Goal: Task Accomplishment & Management: Use online tool/utility

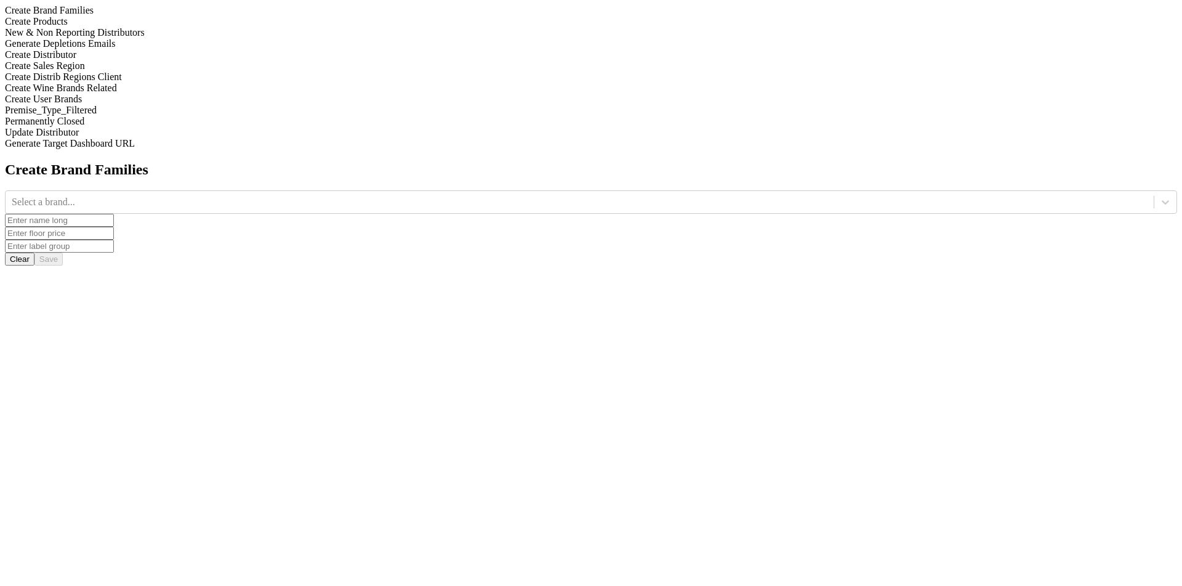
click at [147, 38] on div "New & Non Reporting Distributors" at bounding box center [591, 32] width 1172 height 11
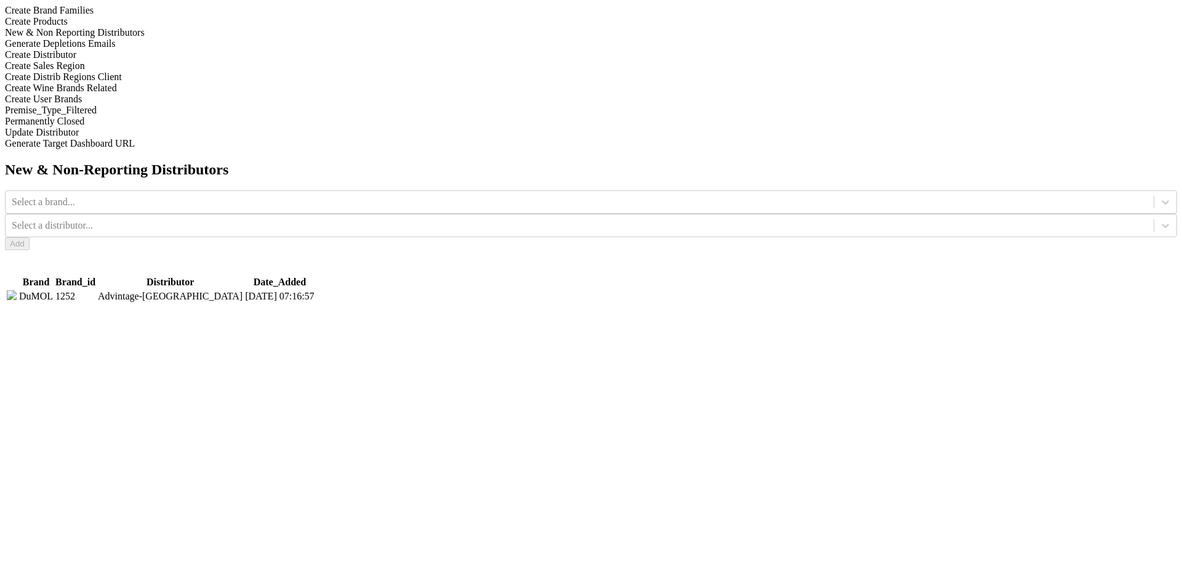
click at [161, 49] on div "Generate Depletions Emails" at bounding box center [591, 43] width 1172 height 11
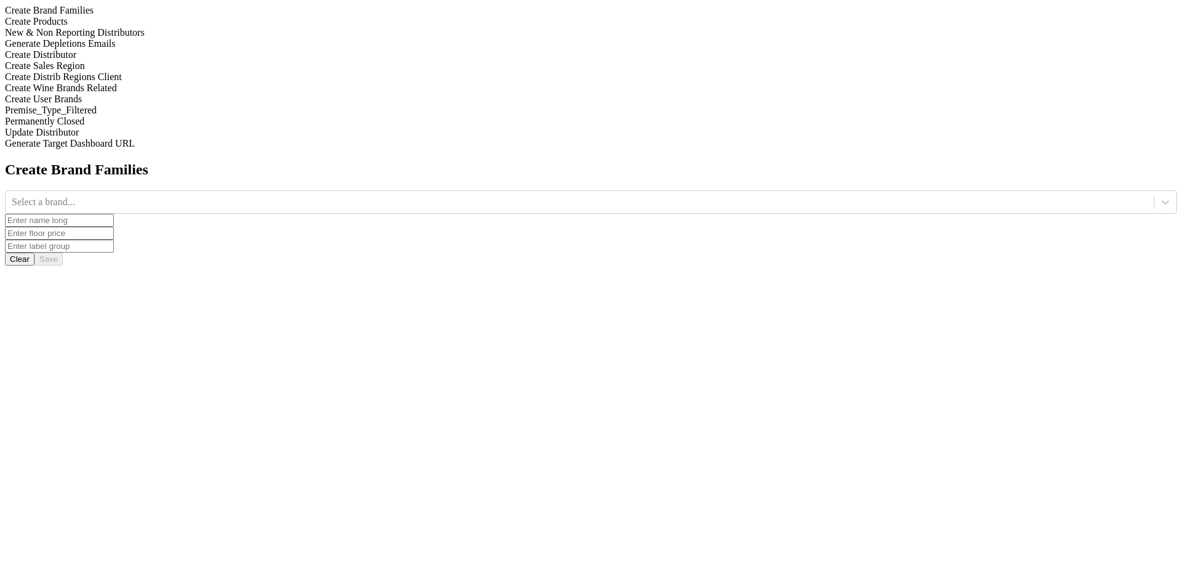
click at [190, 49] on div "Generate Depletions Emails" at bounding box center [591, 43] width 1172 height 11
click at [82, 260] on input "2025-08-29" at bounding box center [43, 266] width 77 height 13
click at [517, 161] on div "Generate Depletions Emails Select a brand... Select user(s)... Select distribut…" at bounding box center [591, 229] width 1172 height 137
click at [517, 195] on div at bounding box center [580, 202] width 1136 height 14
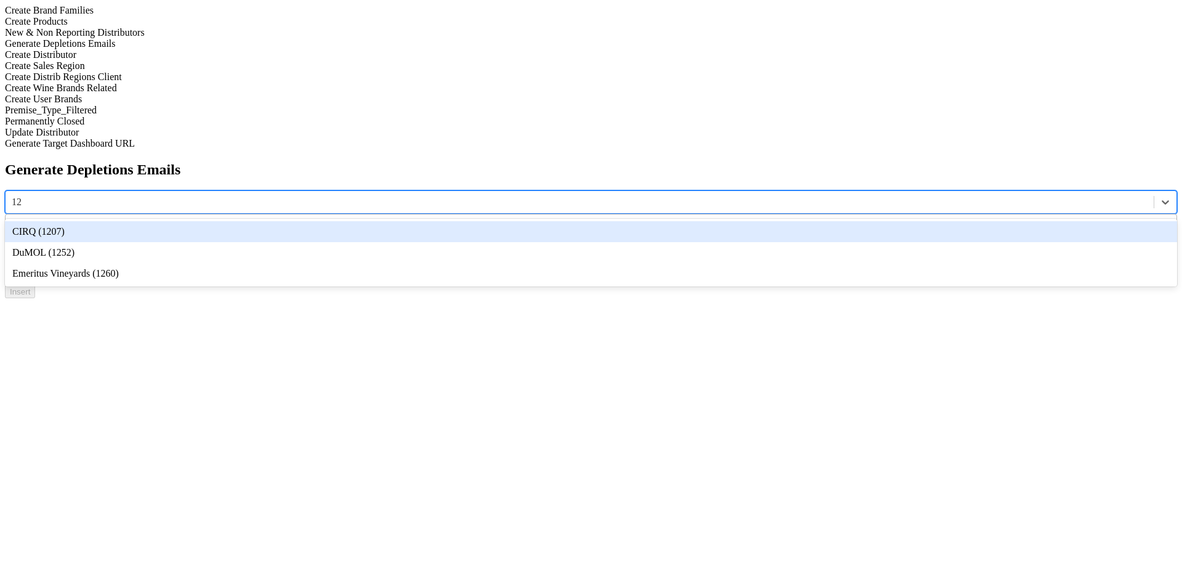
type input "125"
click at [535, 221] on div "DuMOL (1252)" at bounding box center [591, 231] width 1172 height 21
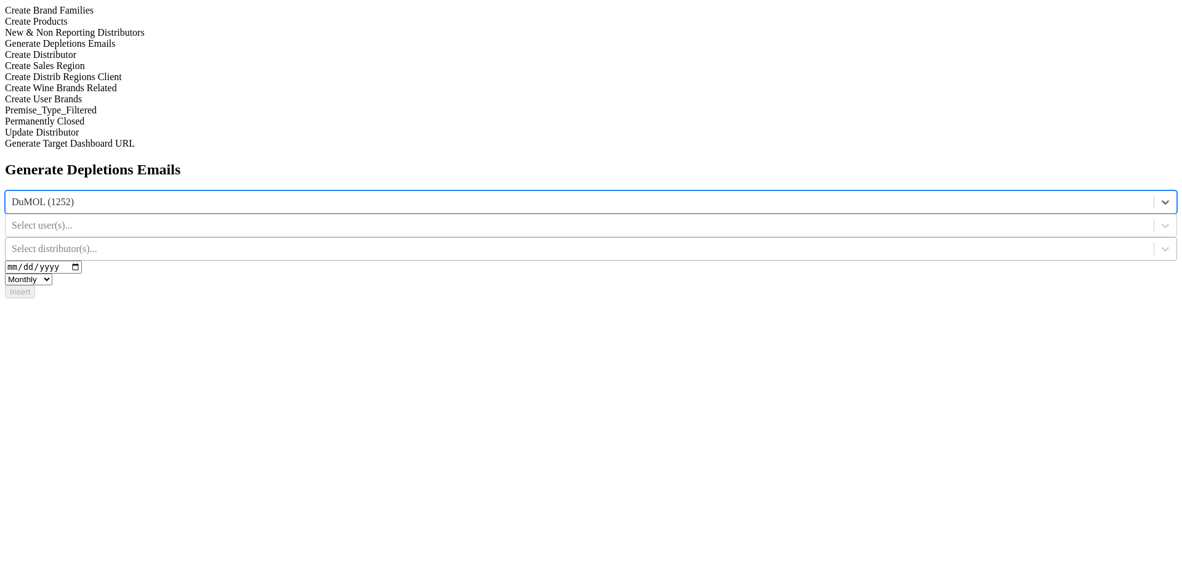
click at [855, 242] on div at bounding box center [580, 249] width 1136 height 14
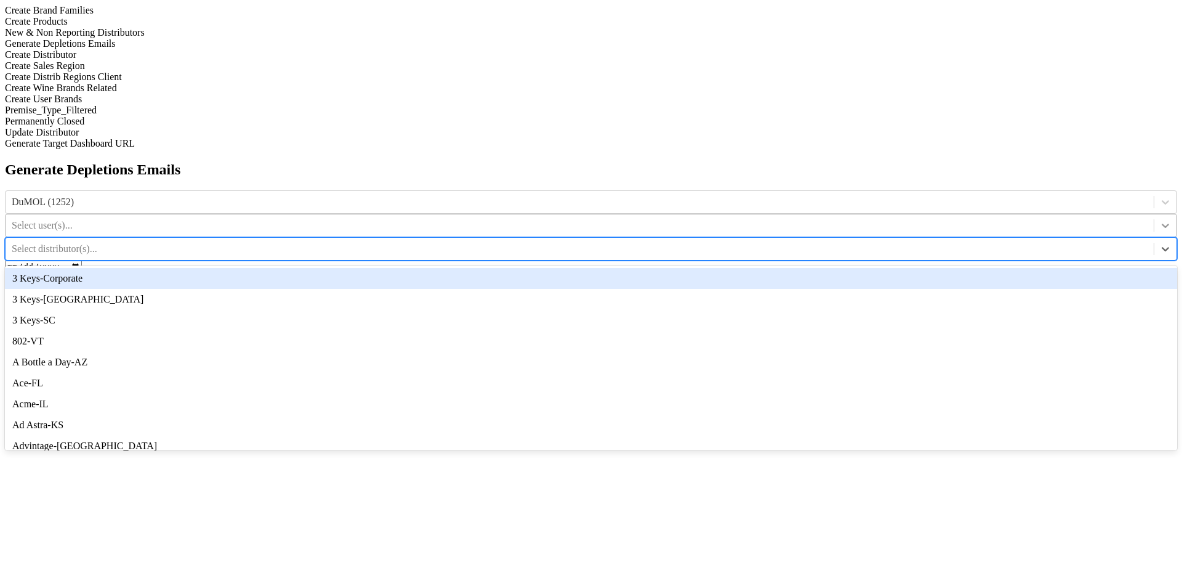
click at [1155, 214] on div at bounding box center [1166, 225] width 22 height 22
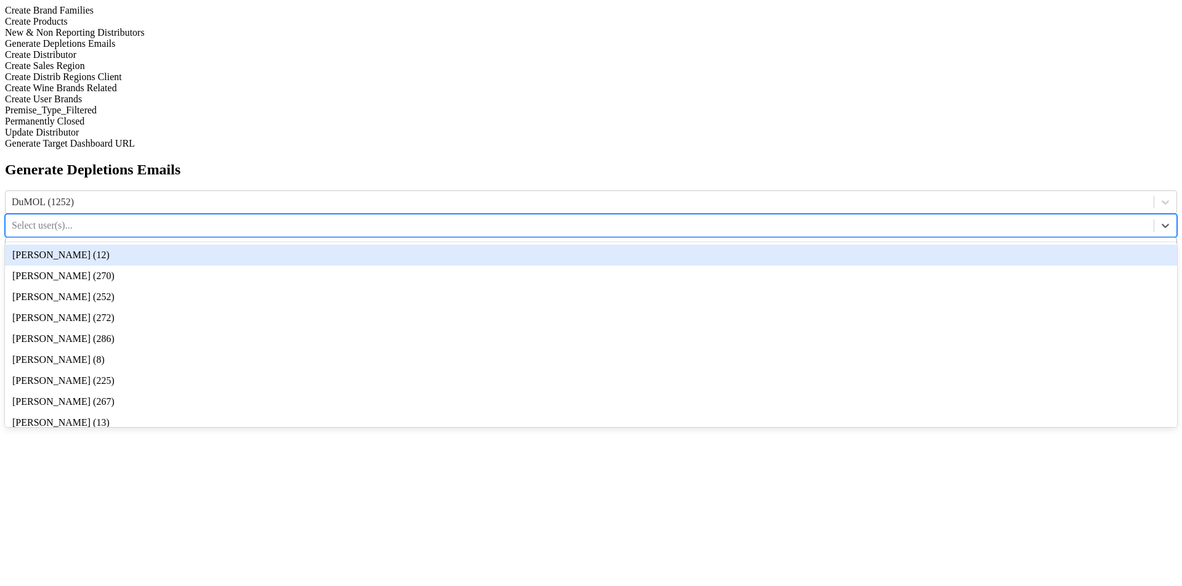
click at [858, 242] on div at bounding box center [580, 249] width 1136 height 14
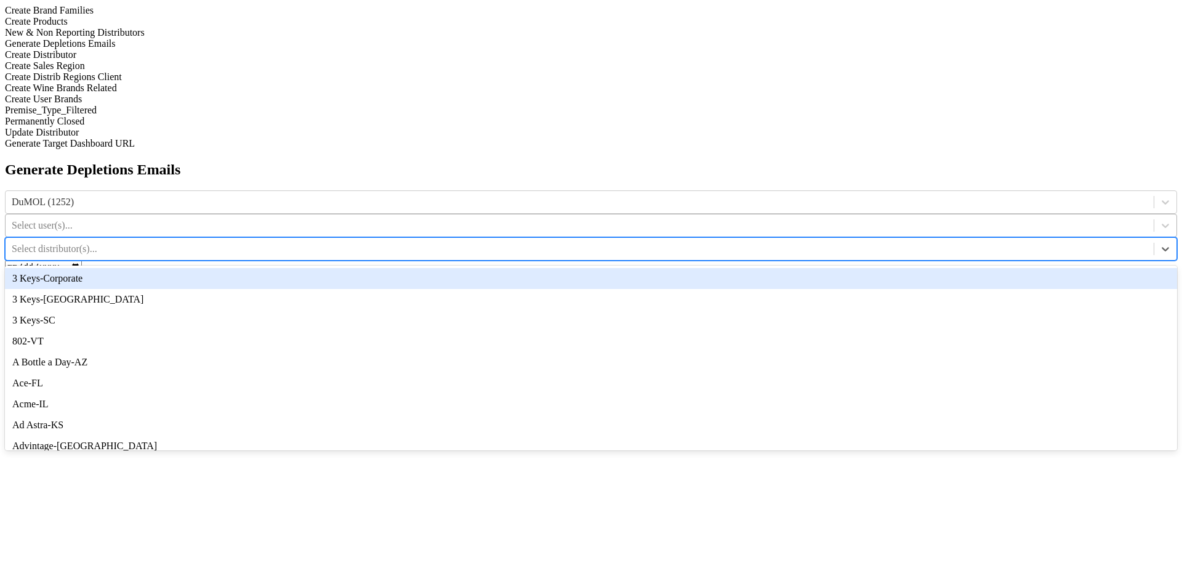
click at [1154, 219] on span at bounding box center [1154, 225] width 1 height 12
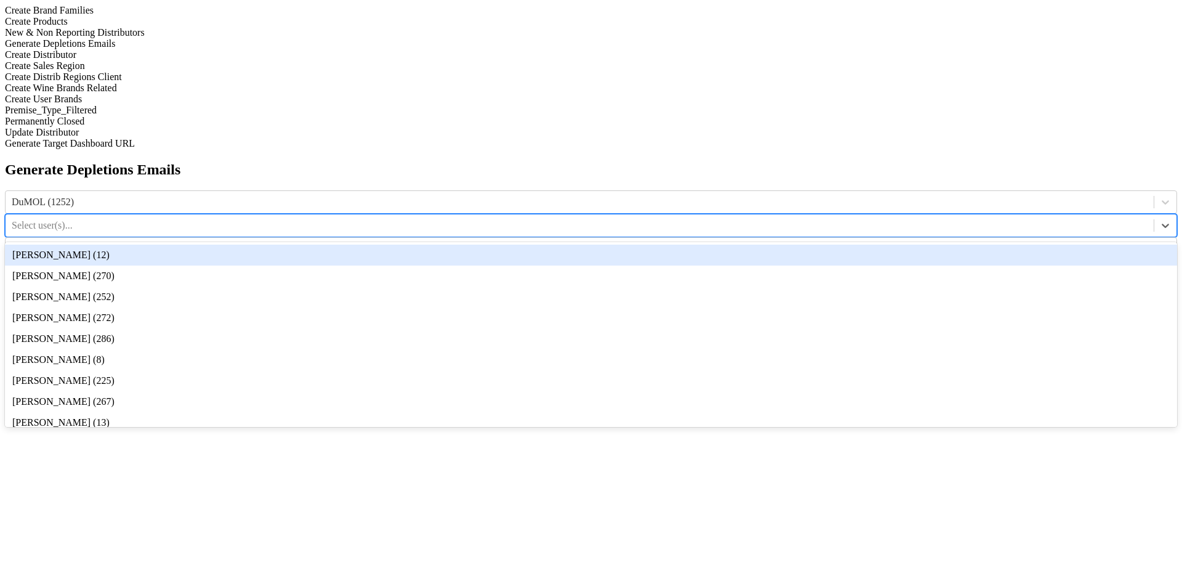
click at [761, 244] on div "Andrew Kao (12)" at bounding box center [591, 254] width 1172 height 21
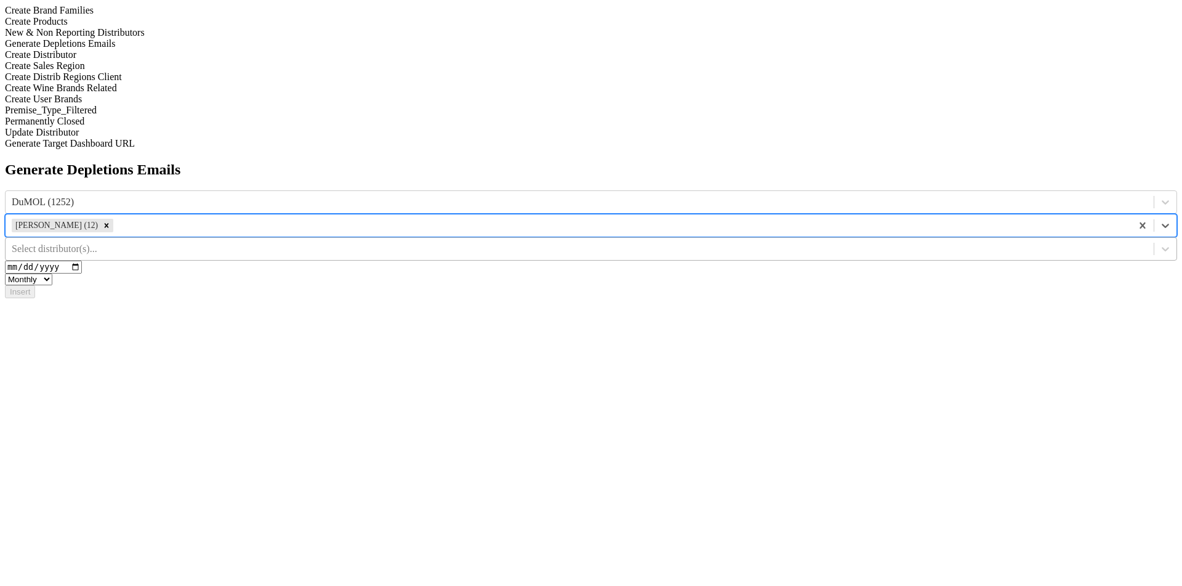
click at [846, 242] on div at bounding box center [580, 249] width 1136 height 14
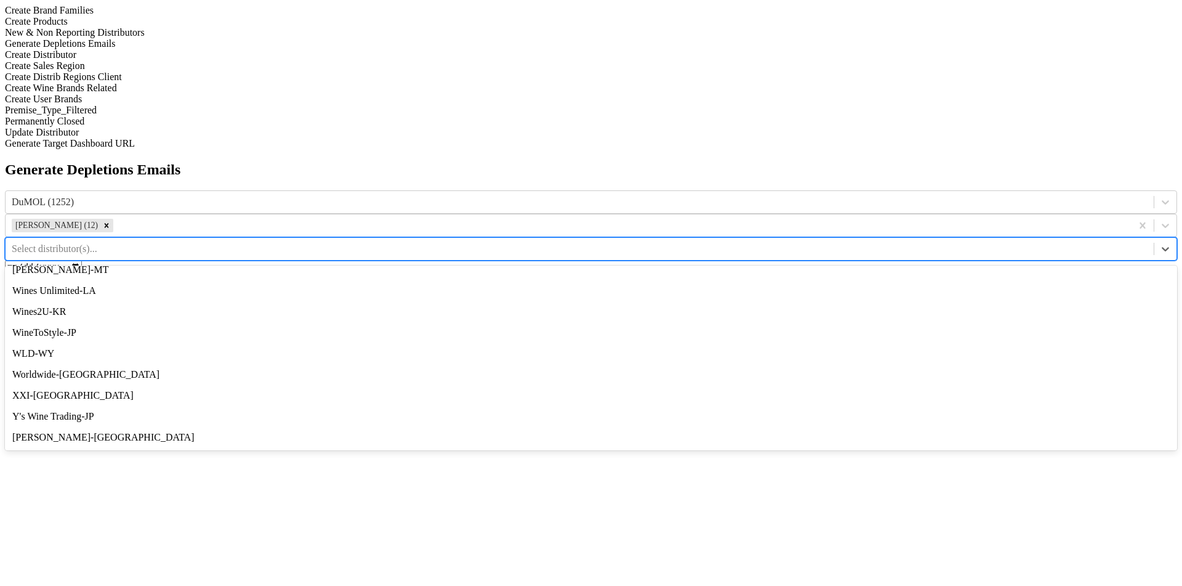
scroll to position [12593, 0]
click at [717, 174] on div "Generate Depletions Emails DuMOL (1252) Andrew Kao (12) option UU-FL focused, 5…" at bounding box center [591, 229] width 1172 height 137
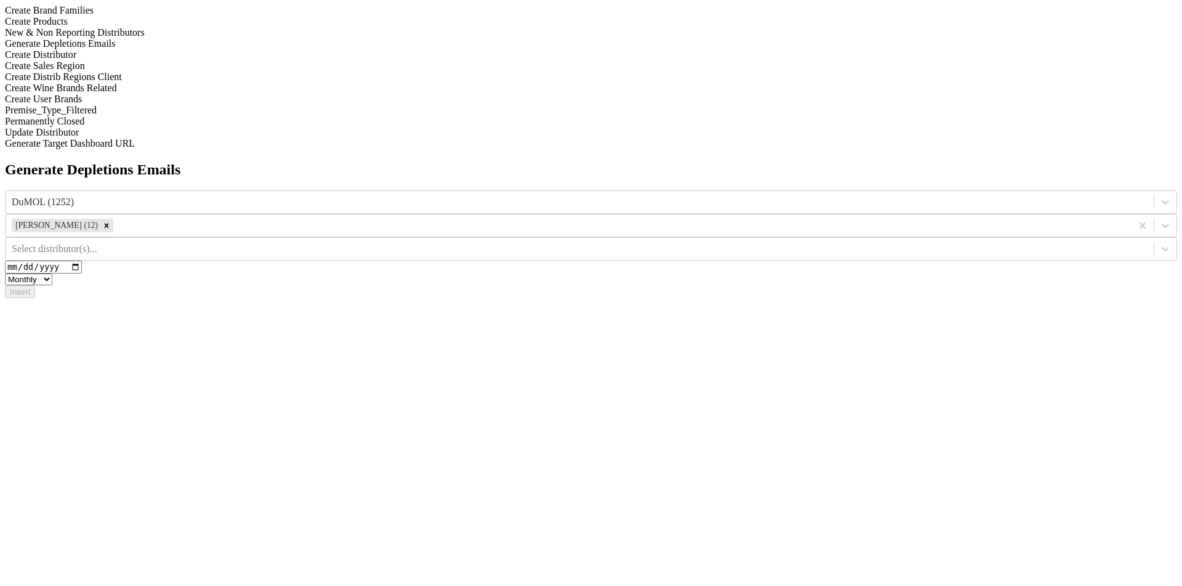
click at [163, 38] on div "New & Non Reporting Distributors" at bounding box center [591, 32] width 1172 height 11
click at [151, 60] on div "Create Distributor" at bounding box center [591, 54] width 1172 height 11
click at [1160, 196] on icon at bounding box center [1166, 202] width 12 height 12
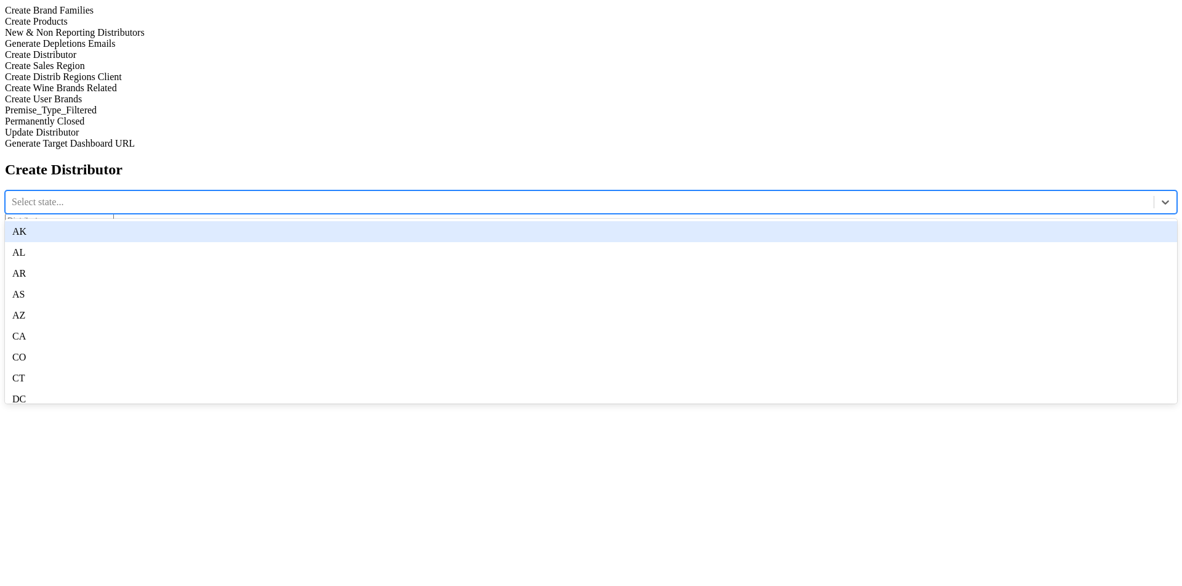
click at [487, 221] on div "AK" at bounding box center [591, 231] width 1172 height 21
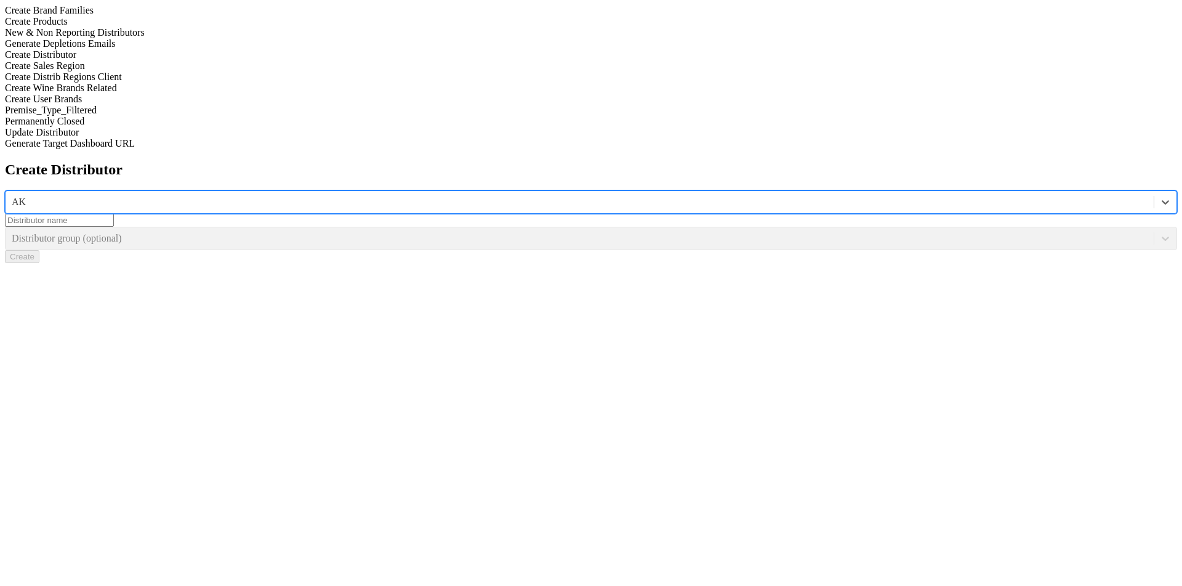
click at [114, 214] on input at bounding box center [59, 220] width 109 height 13
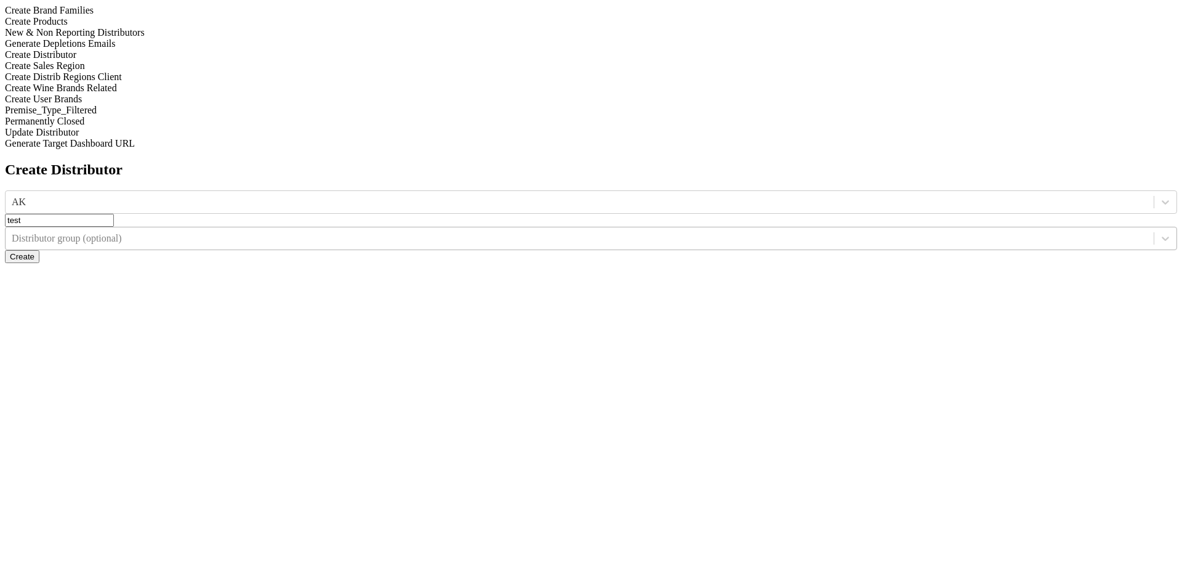
type input "test"
click at [879, 232] on div at bounding box center [580, 239] width 1136 height 14
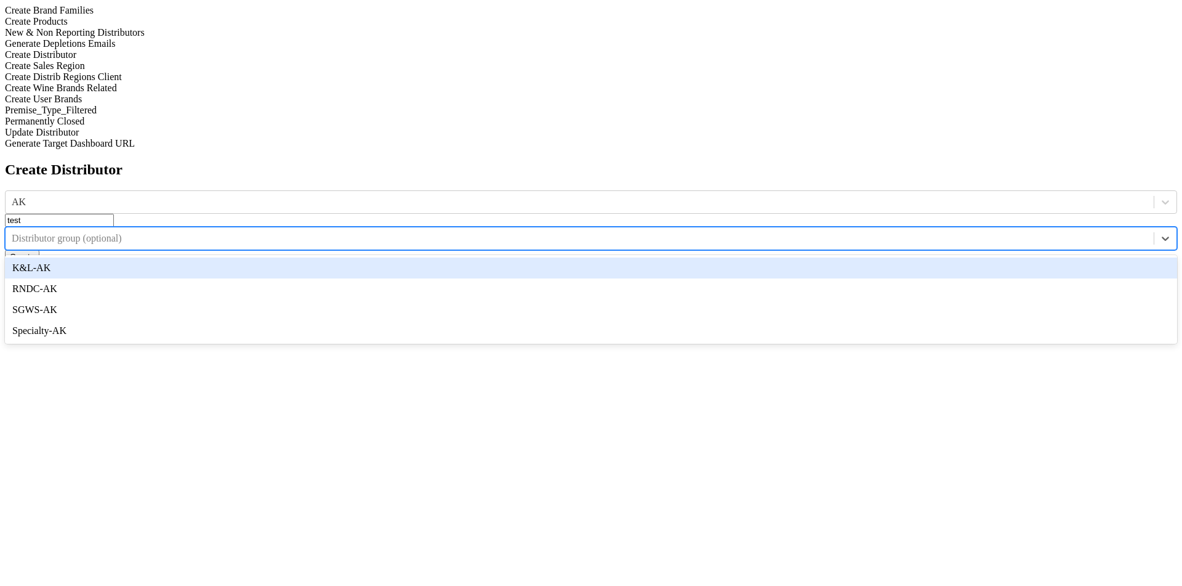
click at [717, 161] on div "Create Distributor AK test option K&L-AK focused, 1 of 4. 4 results available. …" at bounding box center [591, 212] width 1172 height 102
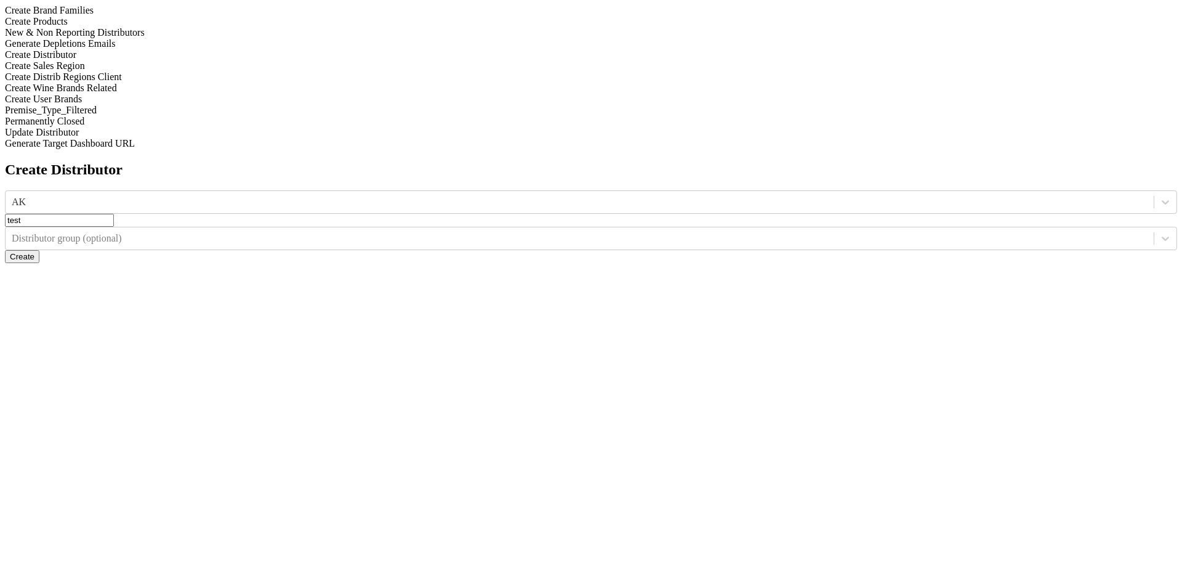
click at [114, 214] on input "test" at bounding box center [59, 220] width 109 height 13
click at [479, 193] on div "AK" at bounding box center [580, 202] width 1148 height 18
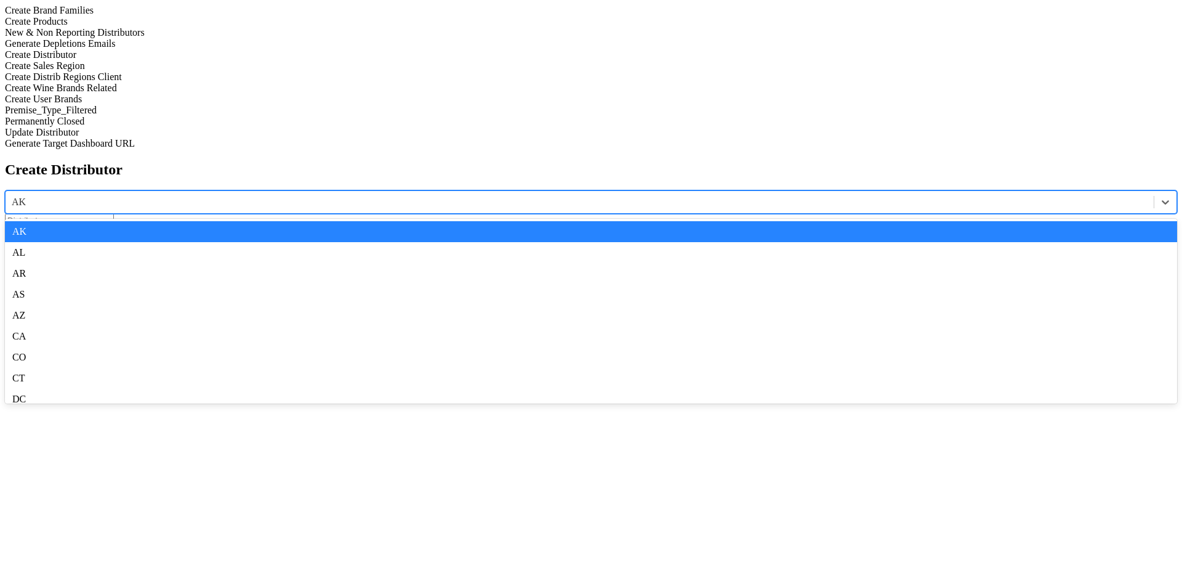
click at [669, 161] on div "Create Distributor option AK selected, 1 of 57. 57 results available. Use Up an…" at bounding box center [591, 212] width 1172 height 102
